Goal: Find specific page/section

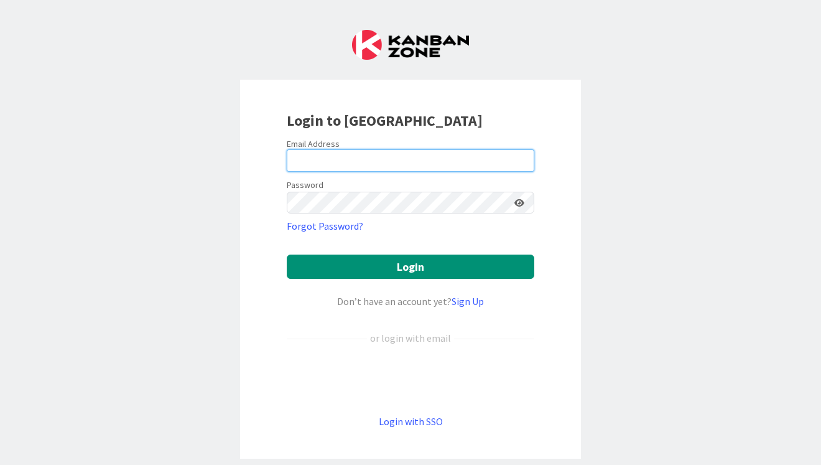
click at [368, 156] on input "email" at bounding box center [411, 160] width 248 height 22
type input "[PERSON_NAME][EMAIL_ADDRESS][DOMAIN_NAME]"
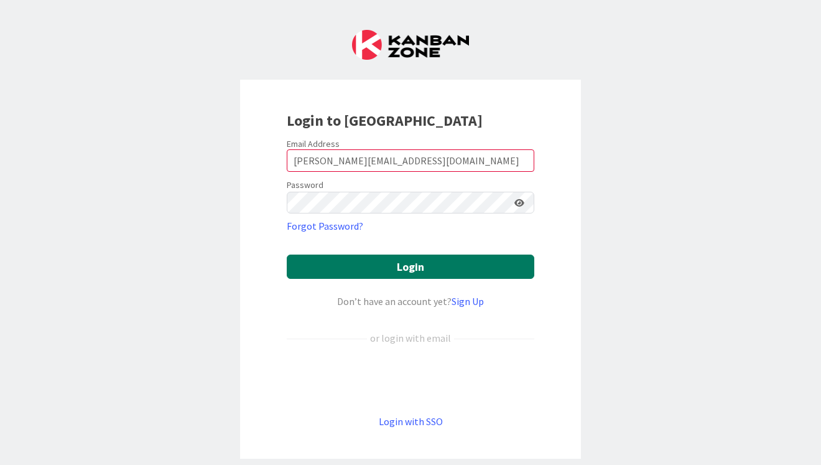
click at [412, 261] on button "Login" at bounding box center [411, 267] width 248 height 24
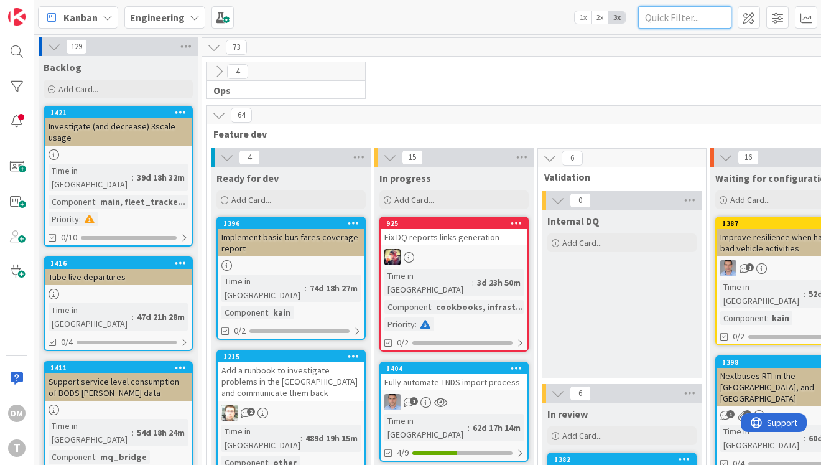
click at [689, 20] on input "text" at bounding box center [684, 17] width 93 height 22
type input "fares"
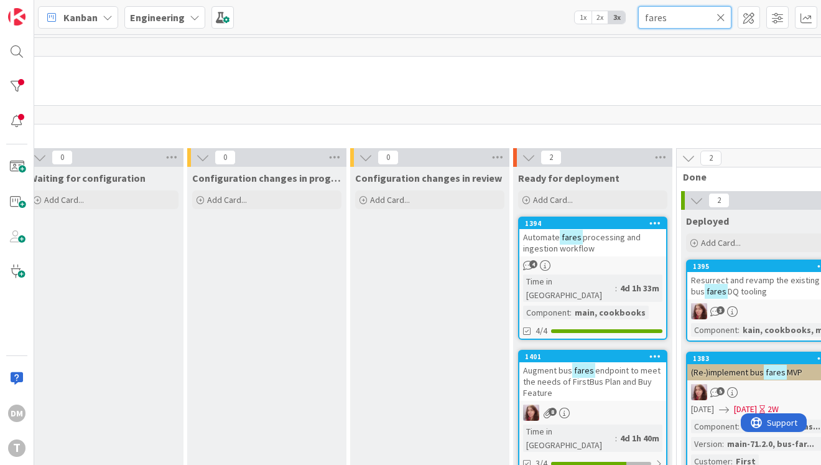
scroll to position [0, 691]
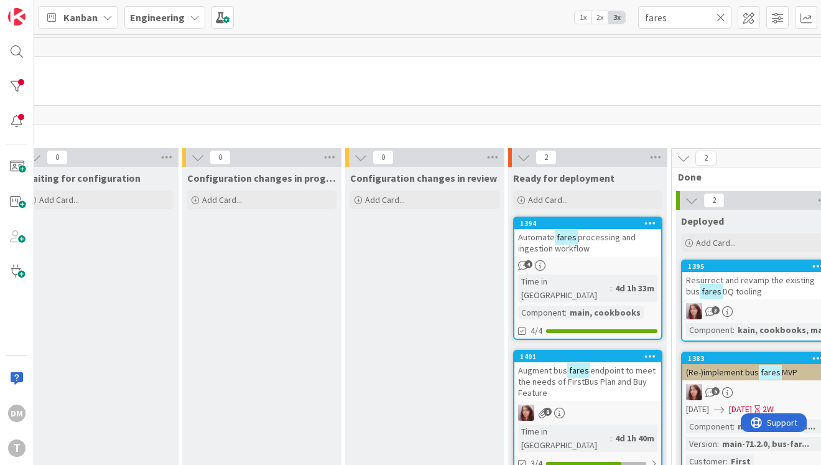
click at [607, 365] on span "endpoint to meet the needs of FirstBus Plan and Buy Feature" at bounding box center [587, 382] width 138 height 34
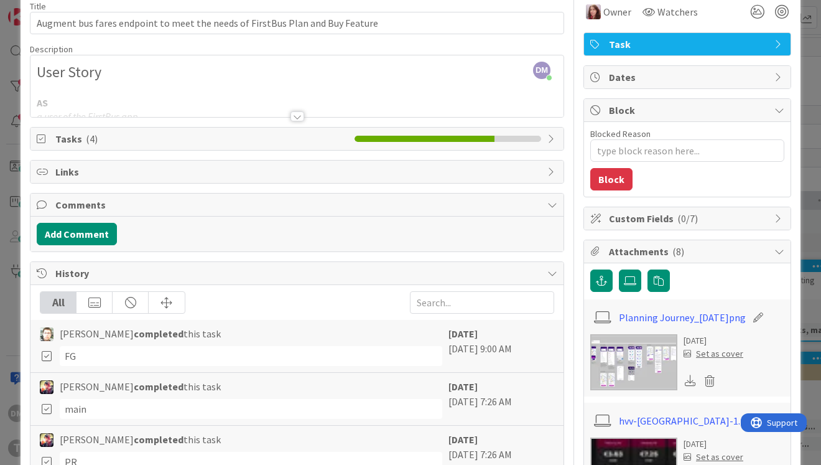
scroll to position [37, 0]
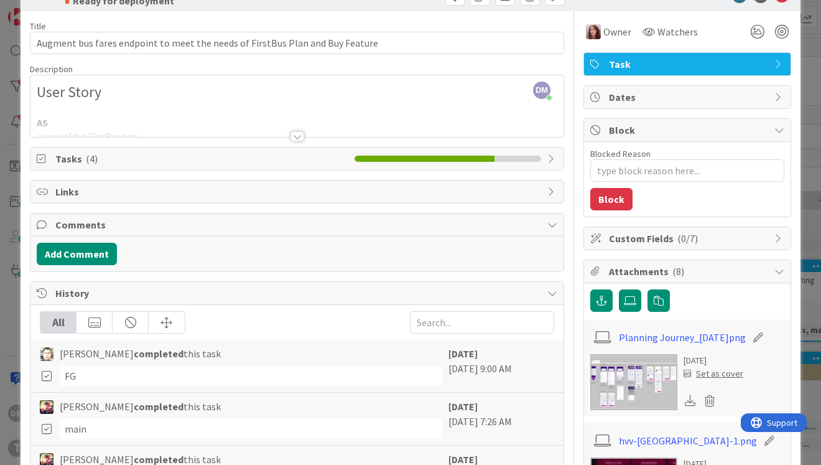
click at [296, 133] on div at bounding box center [298, 136] width 14 height 10
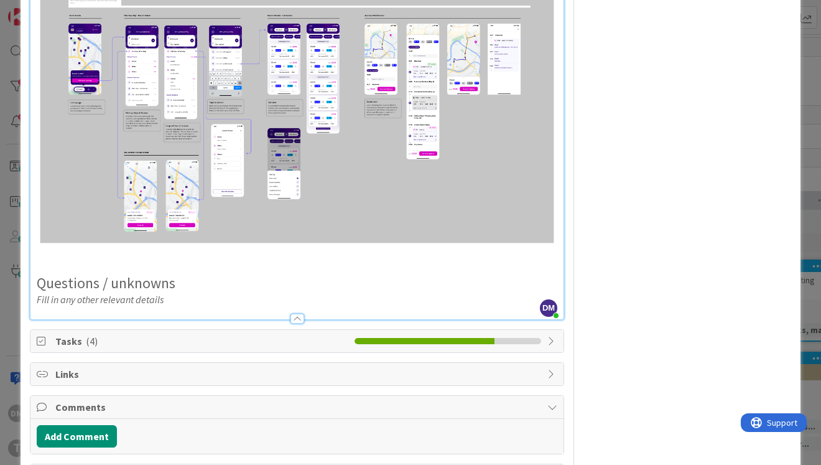
scroll to position [2393, 0]
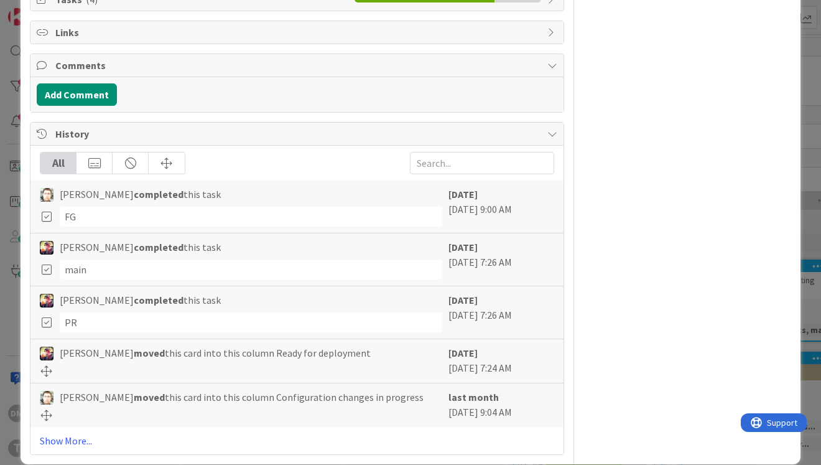
type textarea "x"
